Goal: Navigation & Orientation: Find specific page/section

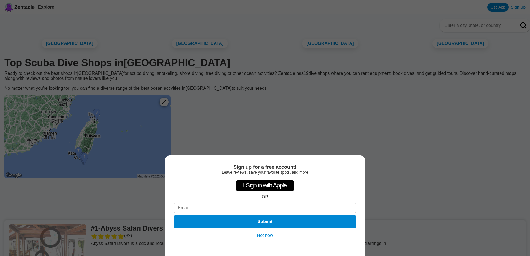
click at [268, 235] on button "Not now" at bounding box center [265, 236] width 20 height 6
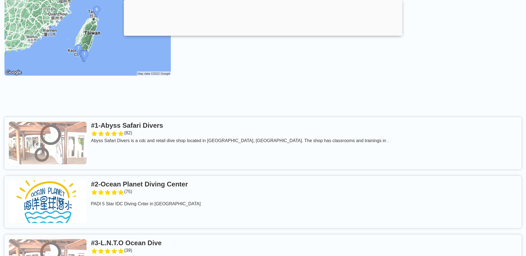
scroll to position [111, 0]
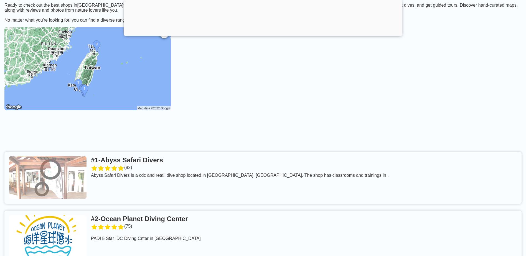
click at [120, 93] on img at bounding box center [87, 68] width 166 height 83
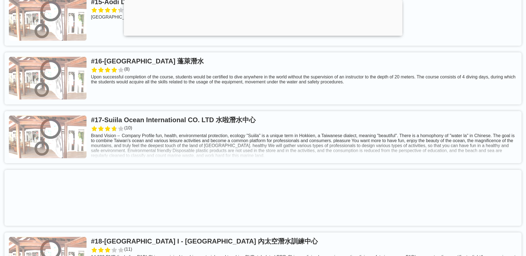
scroll to position [1219, 0]
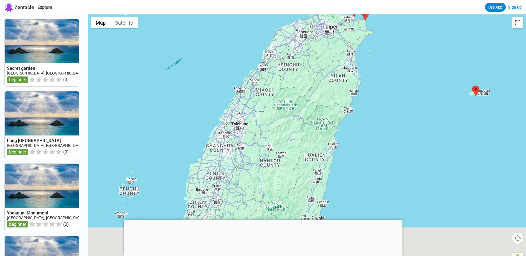
drag, startPoint x: 245, startPoint y: 132, endPoint x: 271, endPoint y: -4, distance: 138.0
click at [271, 0] on html "Zentacle Explore Use App Sign Up Secret garden Taiwan, Taiwan North beginner ( …" at bounding box center [263, 238] width 526 height 476
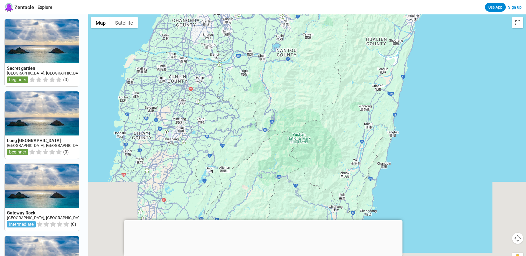
drag, startPoint x: 454, startPoint y: 198, endPoint x: 477, endPoint y: 31, distance: 168.4
click at [477, 31] on div at bounding box center [307, 142] width 438 height 256
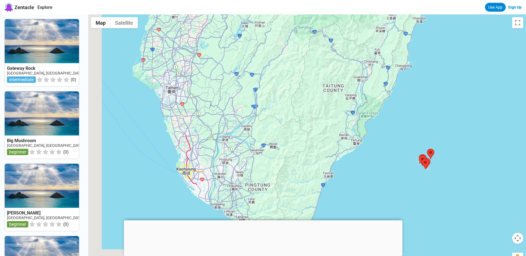
drag, startPoint x: 319, startPoint y: 120, endPoint x: 354, endPoint y: -29, distance: 152.6
click at [354, 0] on html "Zentacle Explore Use App Sign Up Gateway Rock Taiwan, Green Island intermediate…" at bounding box center [263, 238] width 526 height 476
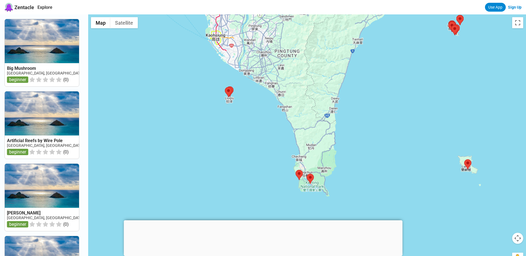
drag, startPoint x: 288, startPoint y: 80, endPoint x: 308, endPoint y: -27, distance: 108.3
click at [308, 0] on html "Zentacle Explore Use App Sign Up Big Mushroom Taiwan, Green Island beginner ( 0…" at bounding box center [263, 238] width 526 height 476
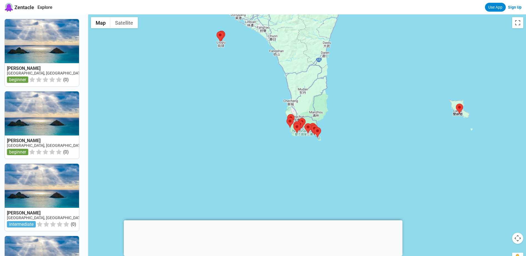
drag, startPoint x: 317, startPoint y: 129, endPoint x: 309, endPoint y: 69, distance: 60.5
click at [309, 69] on div at bounding box center [307, 142] width 438 height 256
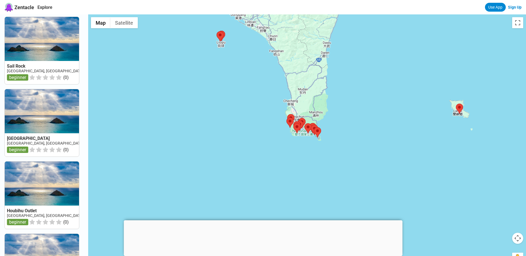
scroll to position [180, 0]
